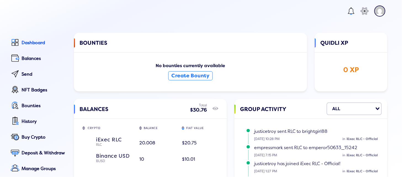
scroll to position [61, 0]
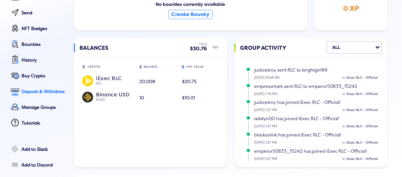
click at [42, 89] on div "Deposit & Withdraw" at bounding box center [44, 91] width 45 height 5
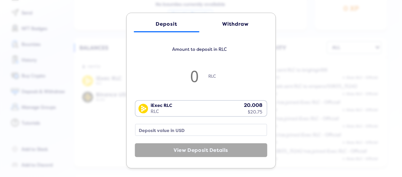
click at [243, 20] on link "Withdraw" at bounding box center [236, 24] width 66 height 17
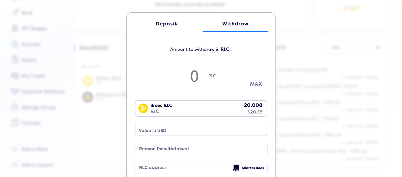
click at [254, 82] on button "MAX" at bounding box center [256, 83] width 28 height 9
type input "19.980713596914175"
type input "20.72"
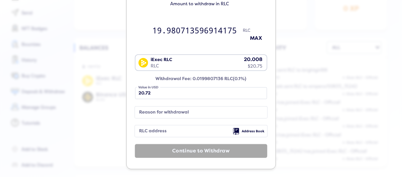
scroll to position [46, 0]
click at [248, 129] on span "Address Book" at bounding box center [253, 131] width 23 height 4
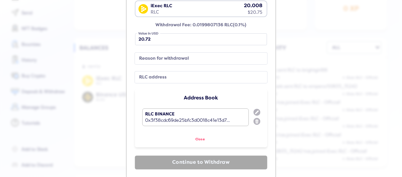
scroll to position [111, 0]
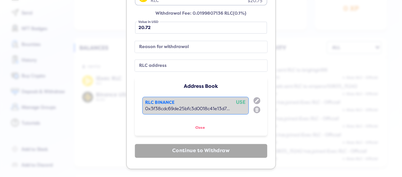
click at [224, 106] on div "0x3f38cdc69de25bfc3d0018c41e13d7..." at bounding box center [195, 108] width 100 height 5
type input "0x3f38cdc69de25bfc3d0018c41e13d76b585fb13d"
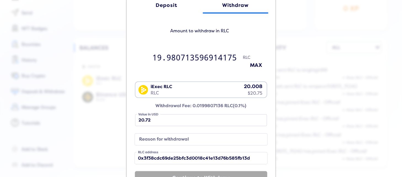
scroll to position [0, 0]
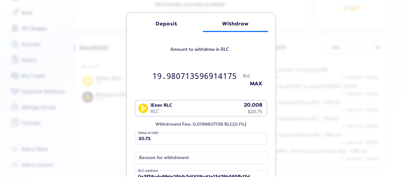
click at [279, 38] on div "Deposit Withdraw Amount to withdraw in RLC 19.980713596914175 RLC MAX iExec RLC…" at bounding box center [201, 88] width 402 height 177
